Goal: Transaction & Acquisition: Purchase product/service

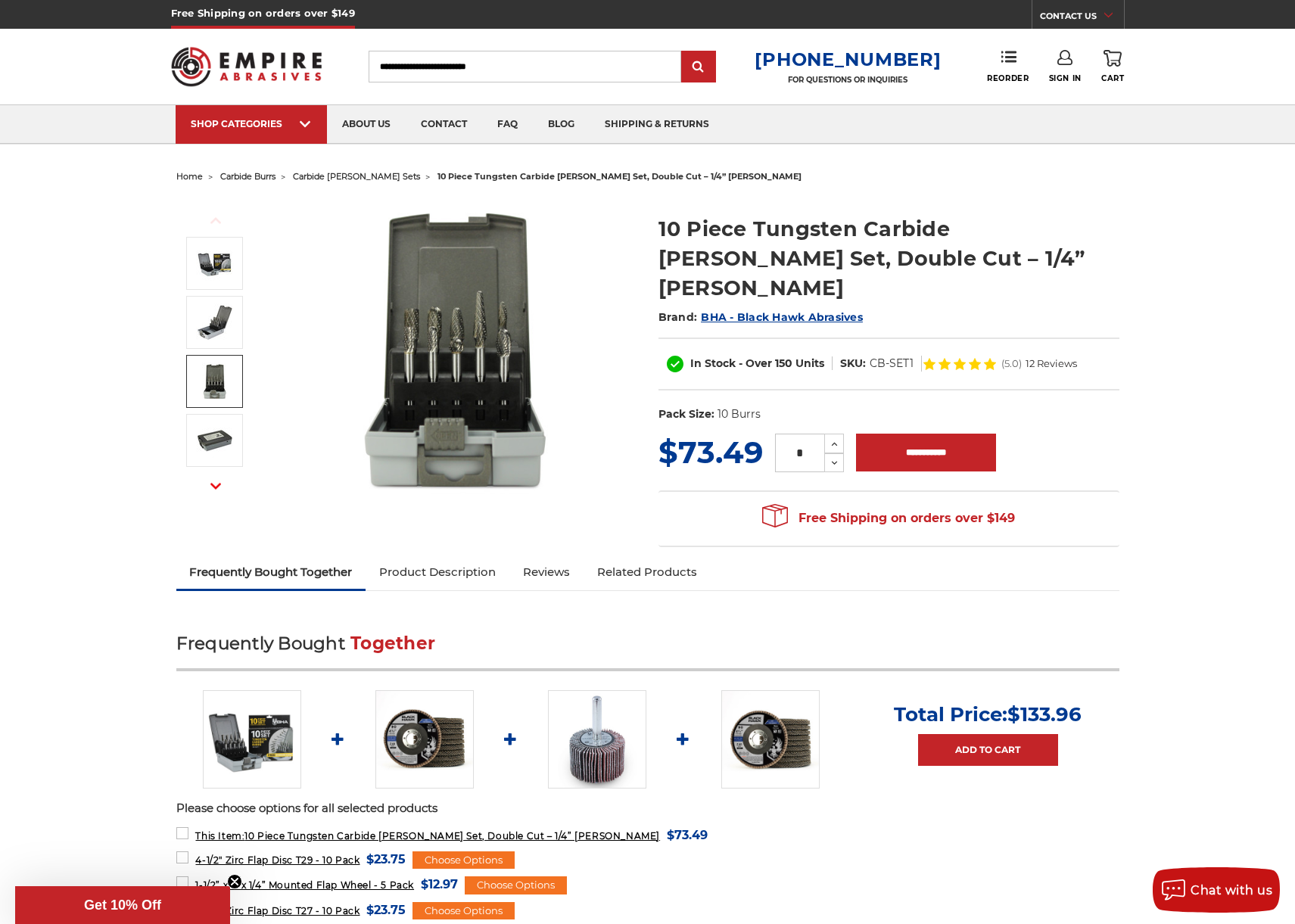
click at [440, 346] on img at bounding box center [457, 349] width 303 height 303
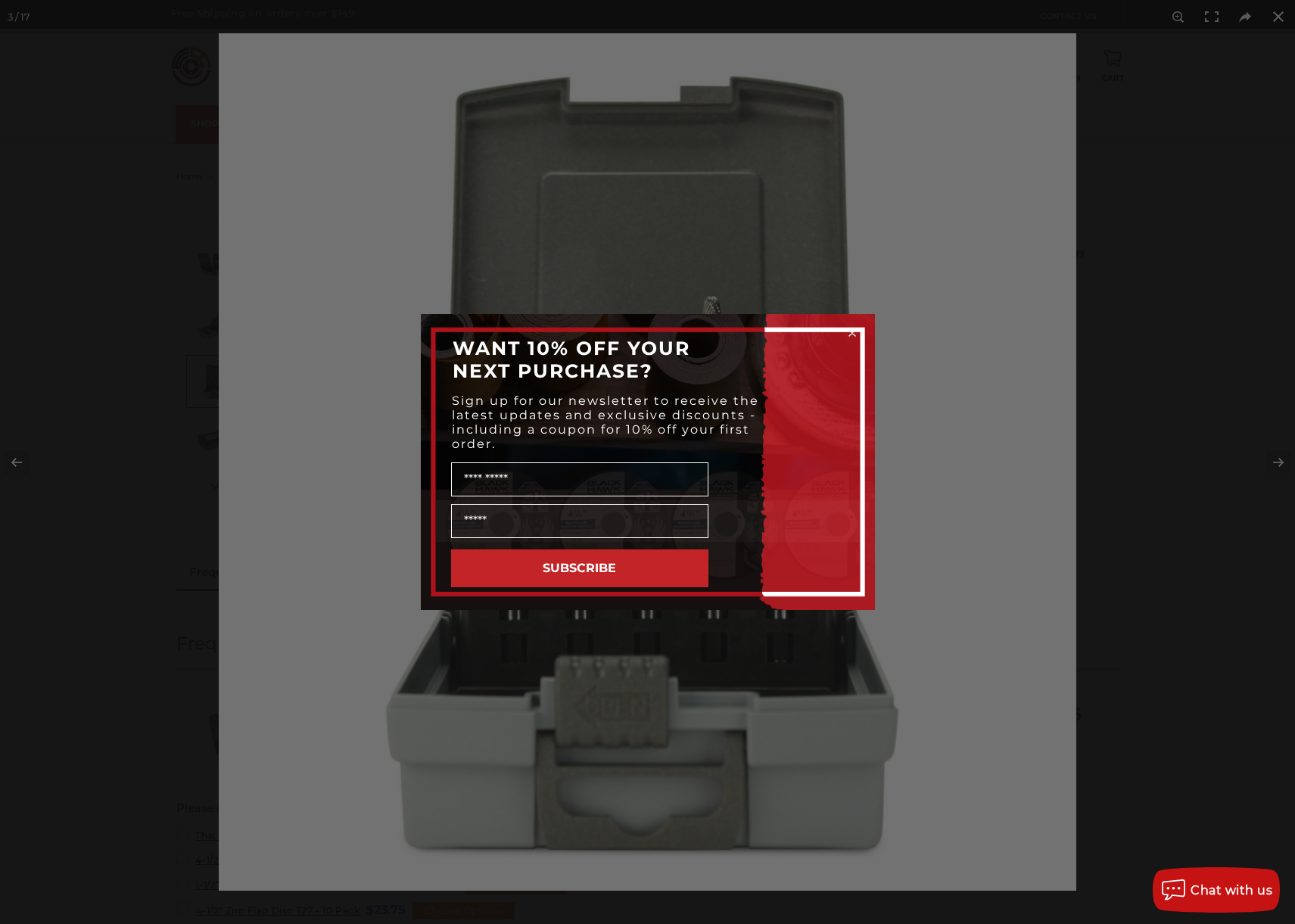
click at [852, 335] on circle "Close dialog" at bounding box center [852, 333] width 14 height 14
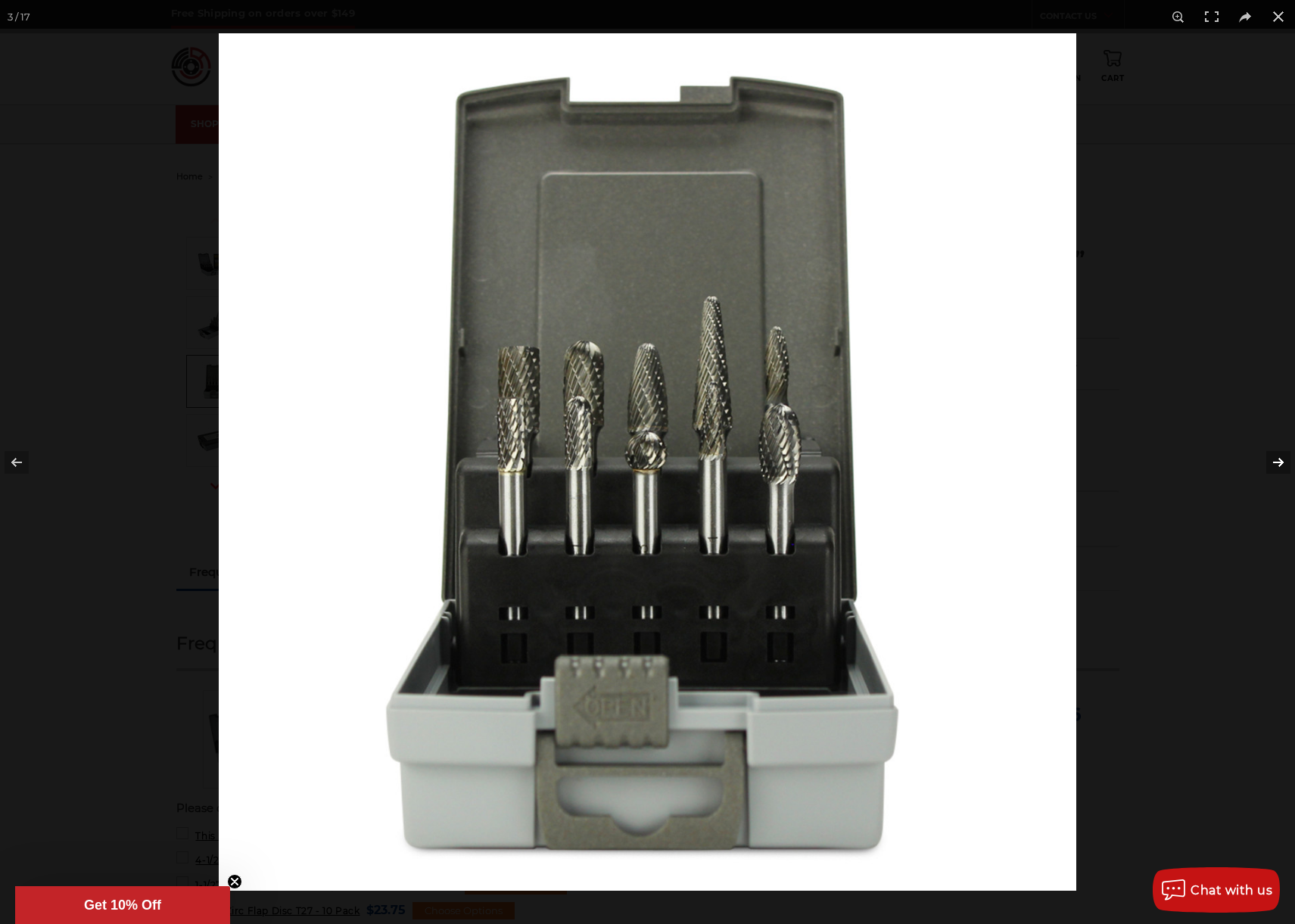
click at [1274, 462] on button at bounding box center [1268, 462] width 53 height 76
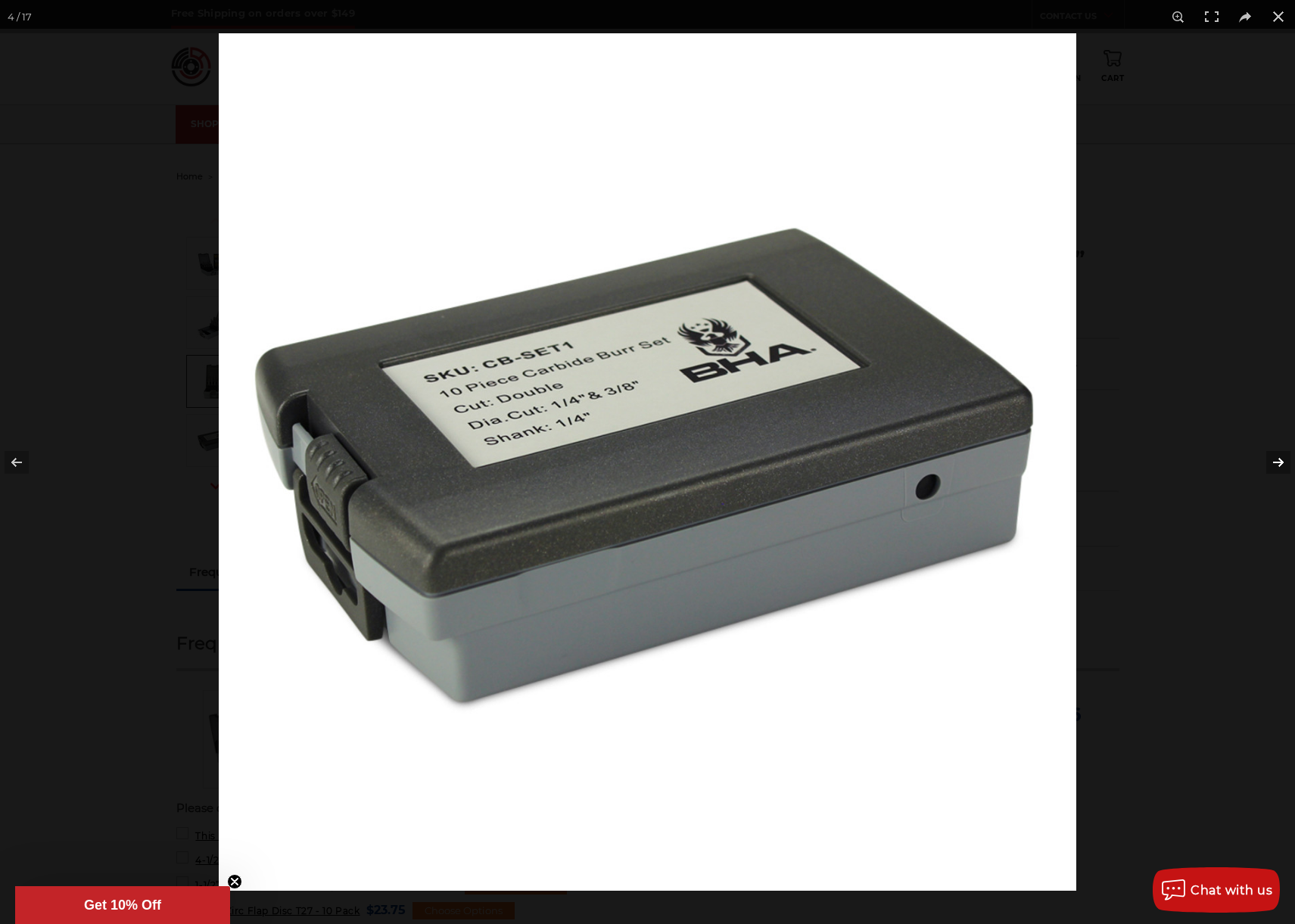
click at [1274, 462] on button at bounding box center [1268, 462] width 53 height 76
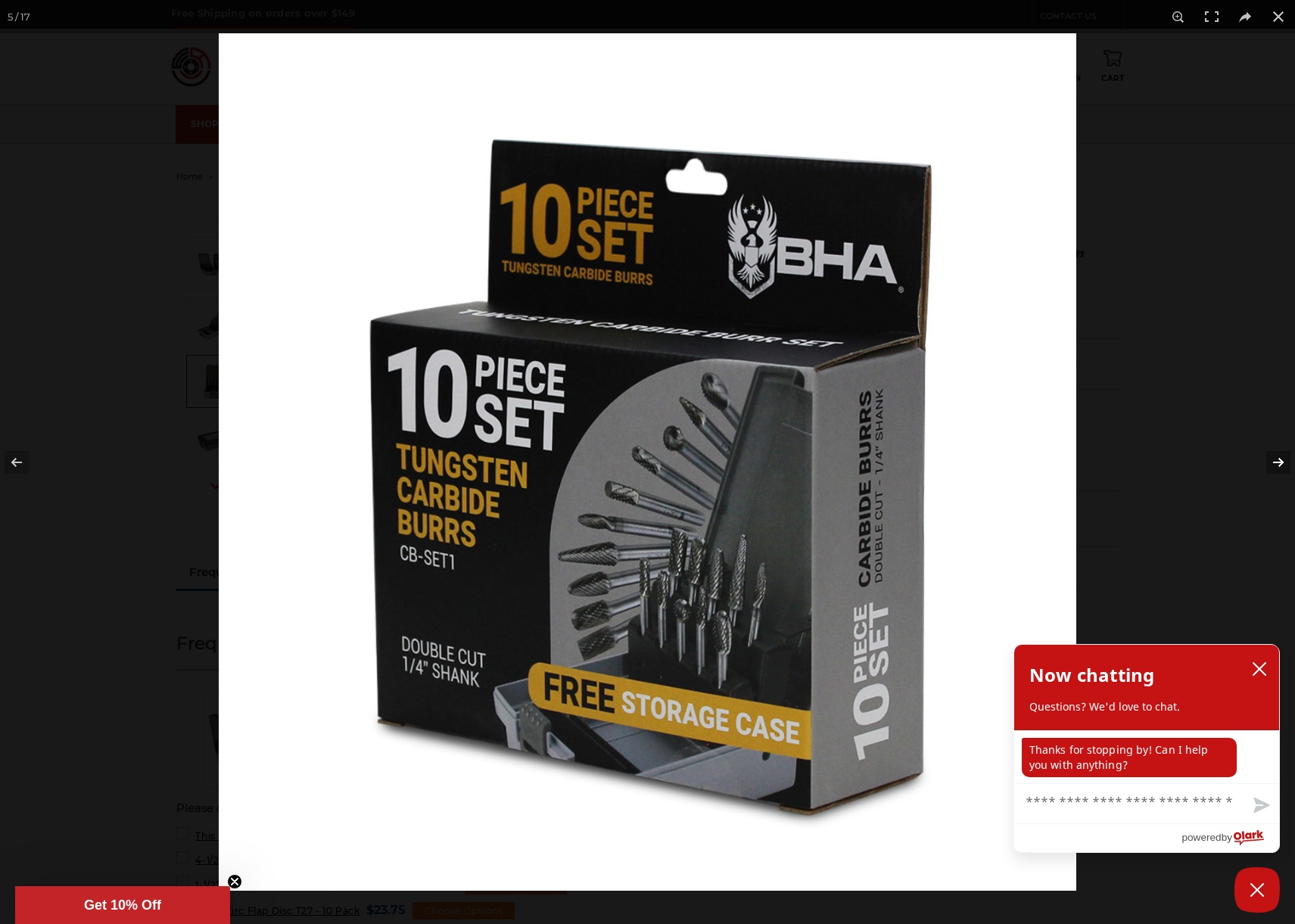
click at [1274, 462] on button at bounding box center [1268, 462] width 53 height 76
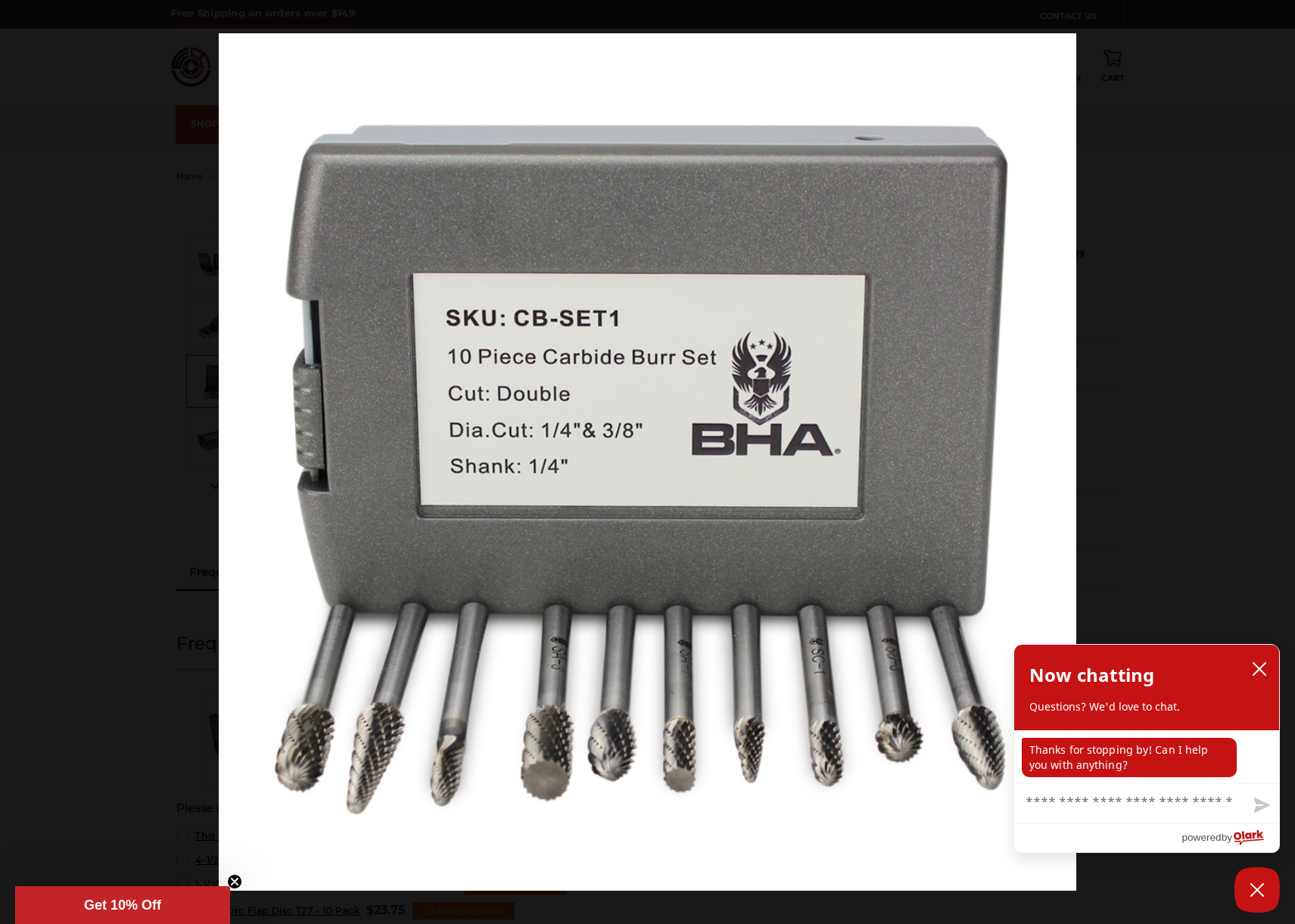
click at [1274, 462] on button at bounding box center [1268, 462] width 53 height 76
